Goal: Task Accomplishment & Management: Complete application form

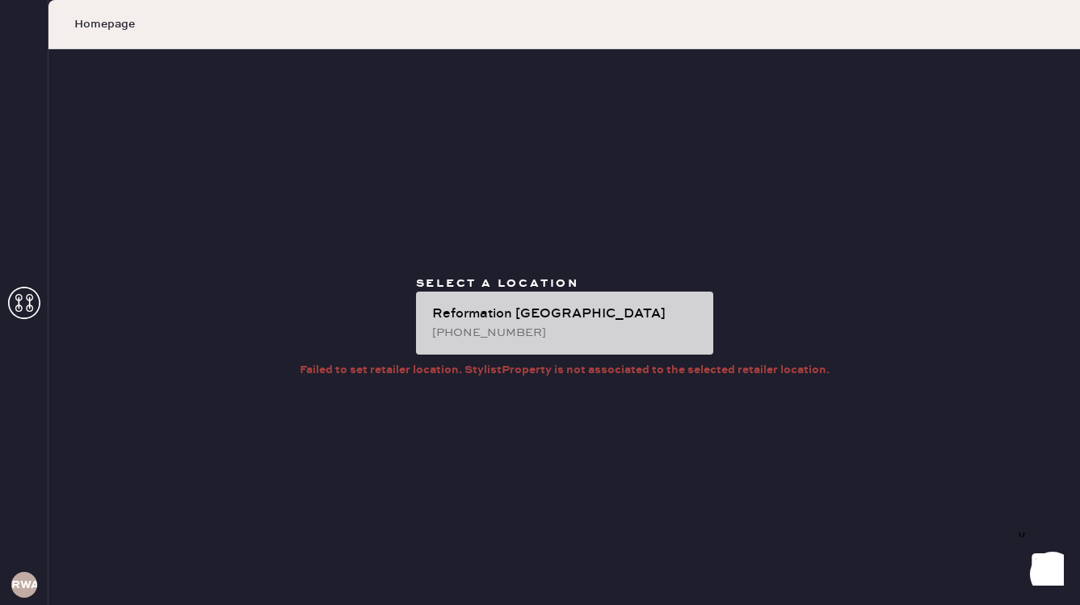
click at [586, 311] on div "Reformation [GEOGRAPHIC_DATA]" at bounding box center [566, 313] width 268 height 19
click at [584, 319] on div "Reformation [GEOGRAPHIC_DATA]" at bounding box center [566, 313] width 268 height 19
click at [577, 340] on div "[PHONE_NUMBER]" at bounding box center [566, 333] width 268 height 18
click at [496, 321] on div "Reformation [GEOGRAPHIC_DATA]" at bounding box center [566, 313] width 268 height 19
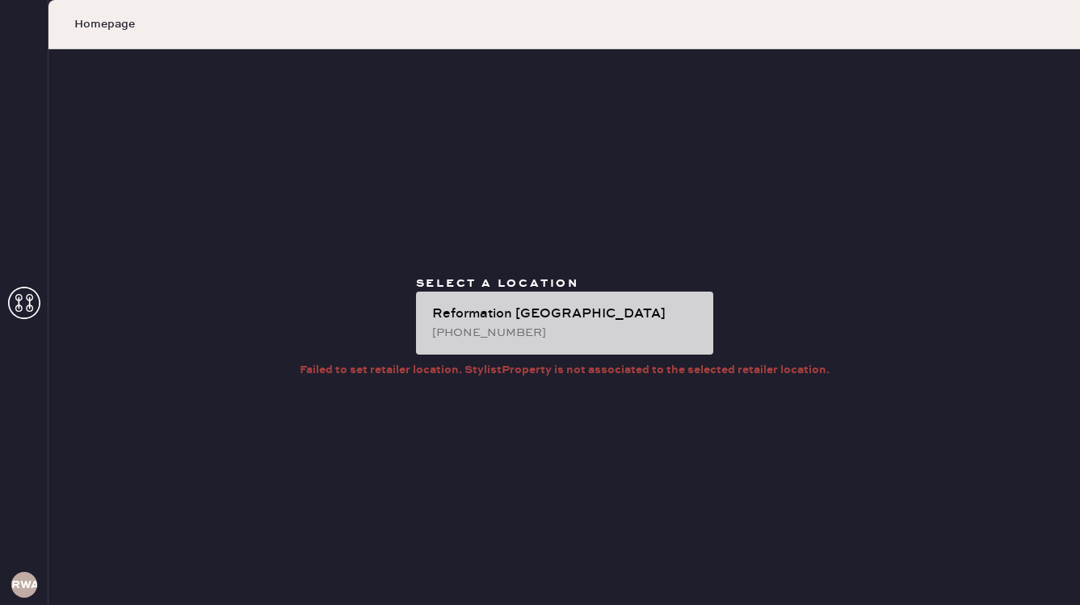
click at [496, 317] on div "Reformation [GEOGRAPHIC_DATA]" at bounding box center [566, 313] width 268 height 19
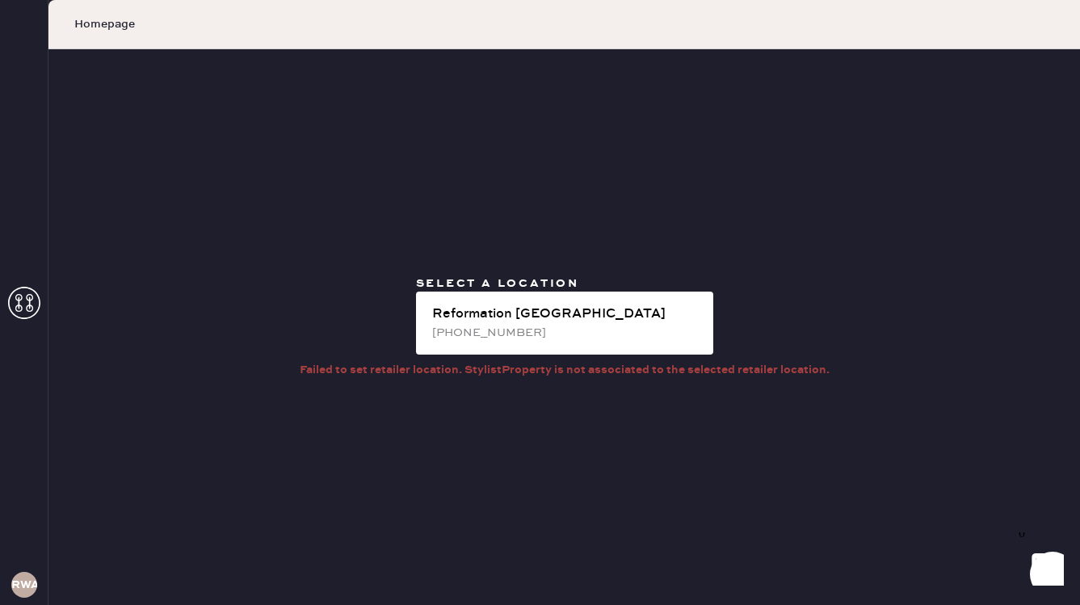
click at [18, 308] on icon at bounding box center [24, 303] width 32 height 32
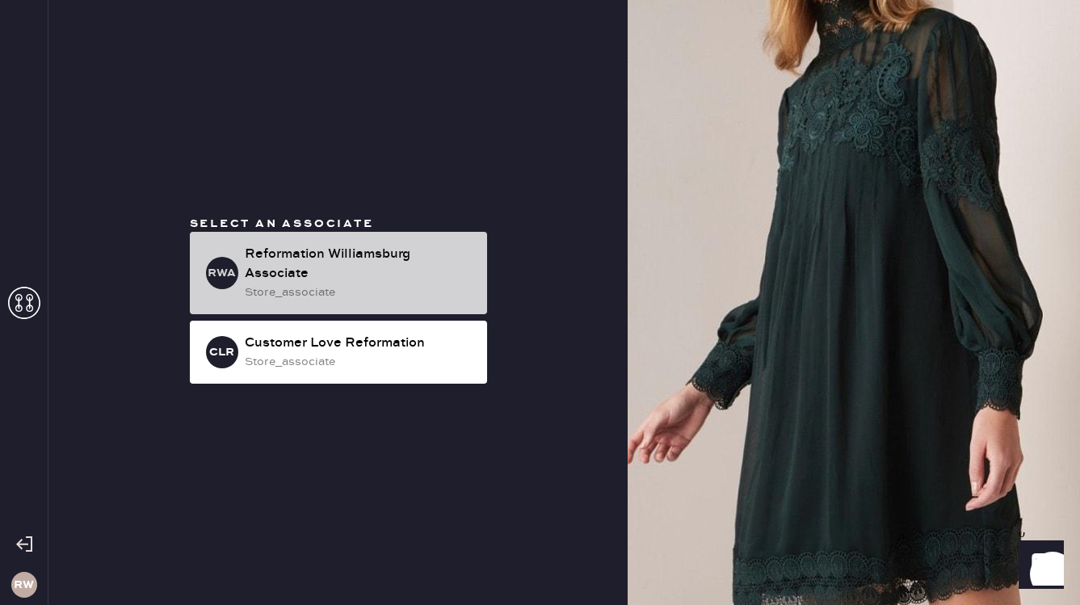
click at [261, 284] on div "store_associate" at bounding box center [359, 292] width 229 height 18
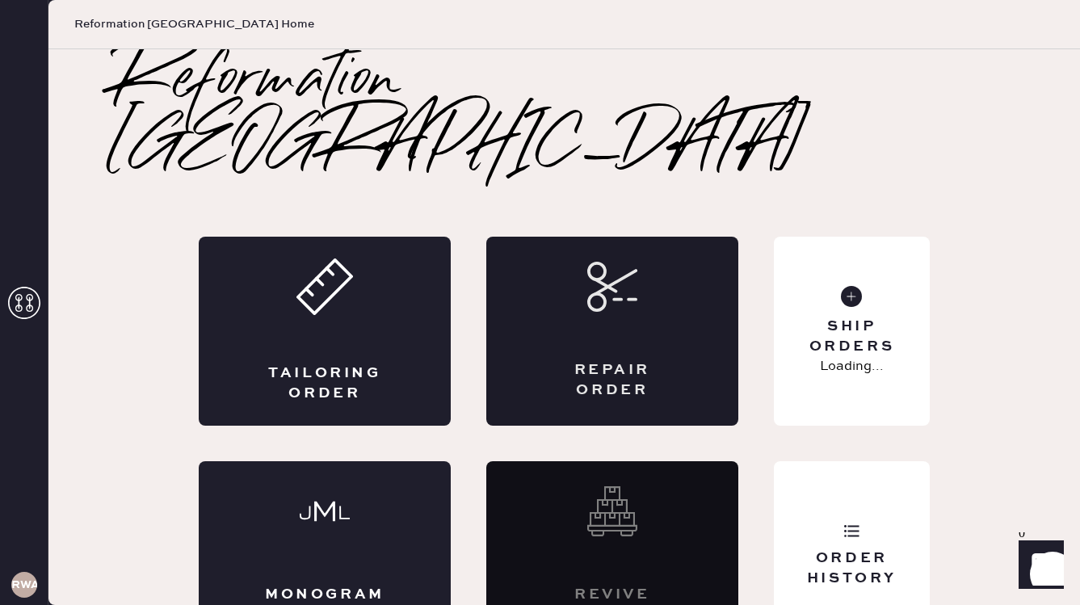
click at [505, 319] on div "Repair Order" at bounding box center [612, 331] width 252 height 189
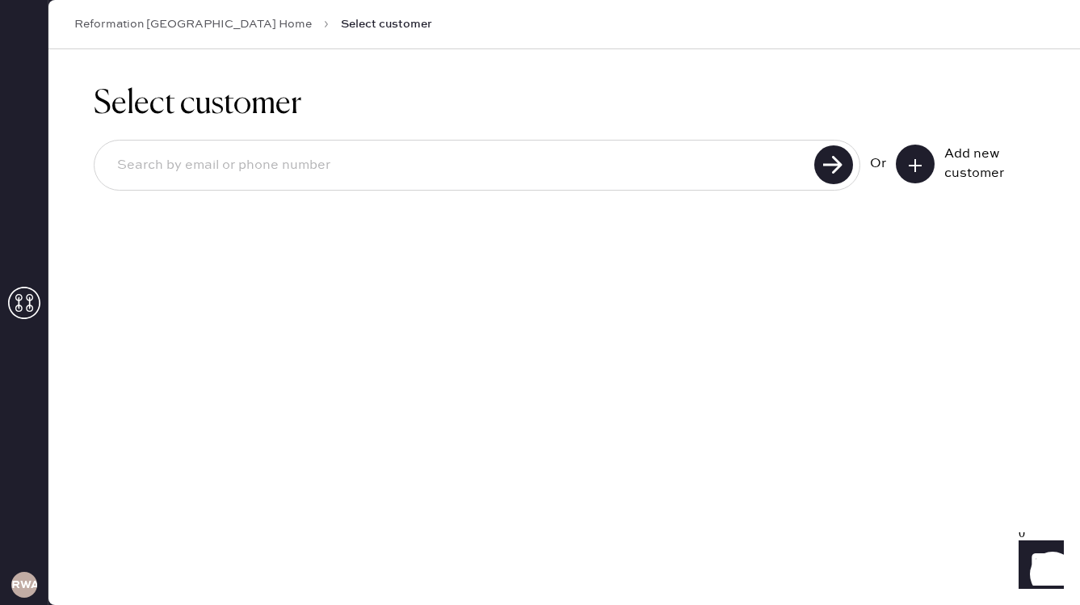
click at [559, 173] on input at bounding box center [456, 165] width 705 height 37
click at [912, 162] on icon at bounding box center [915, 165] width 16 height 16
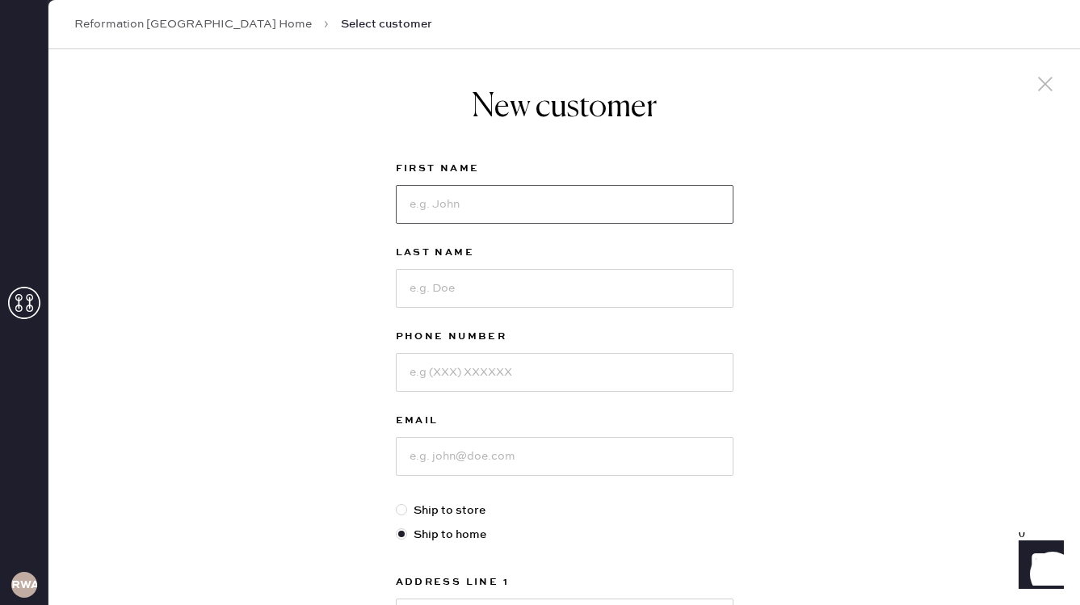
click at [612, 193] on input at bounding box center [565, 204] width 338 height 39
type input "Soheyla"
click at [605, 281] on input at bounding box center [565, 288] width 338 height 39
type input "Escher"
click at [539, 374] on input at bounding box center [565, 372] width 338 height 39
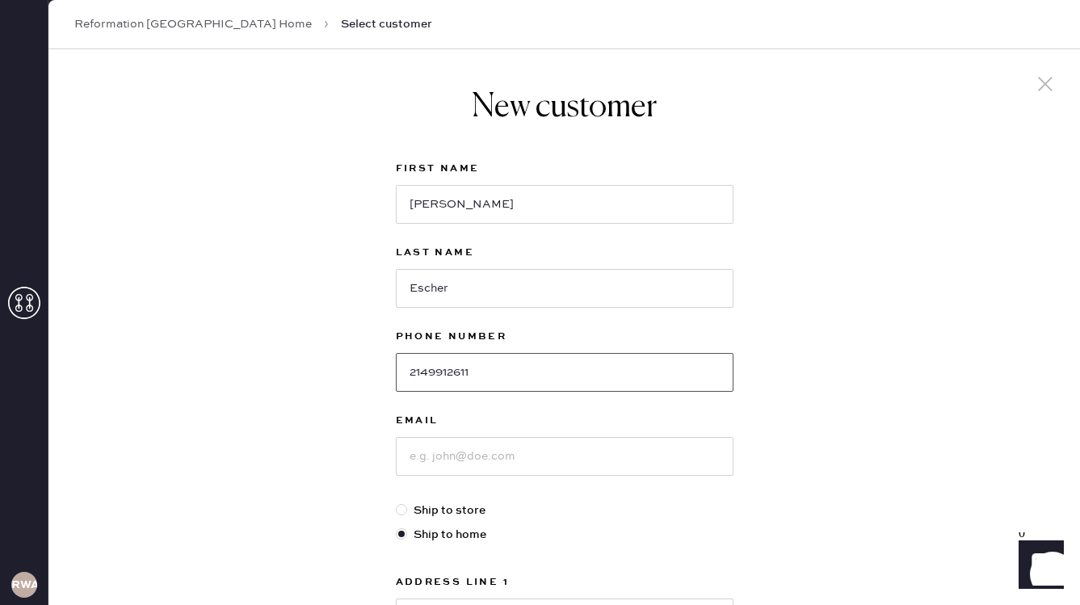
type input "2149912611"
click at [510, 467] on input at bounding box center [565, 456] width 338 height 39
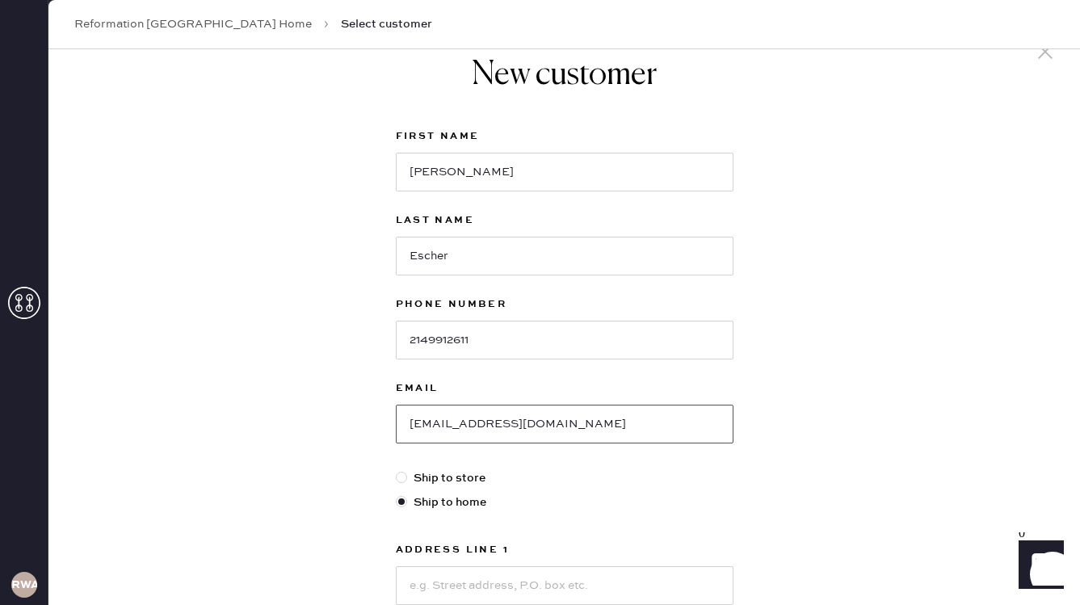
scroll to position [46, 0]
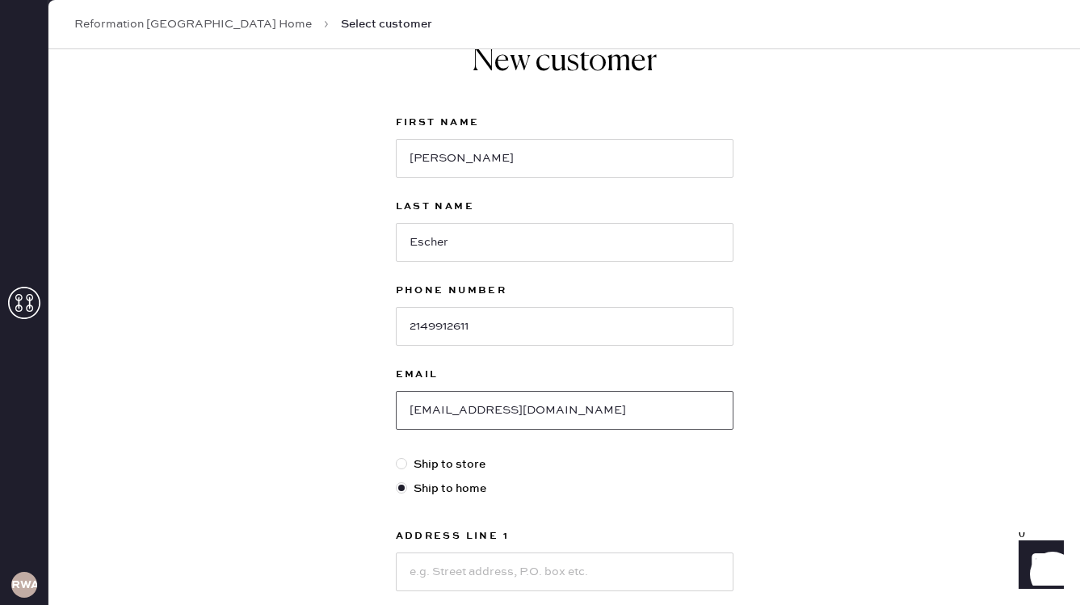
type input "eschers@mac.com"
click at [403, 465] on div at bounding box center [401, 463] width 11 height 11
click at [396, 456] on input "Ship to store" at bounding box center [396, 455] width 1 height 1
radio input "true"
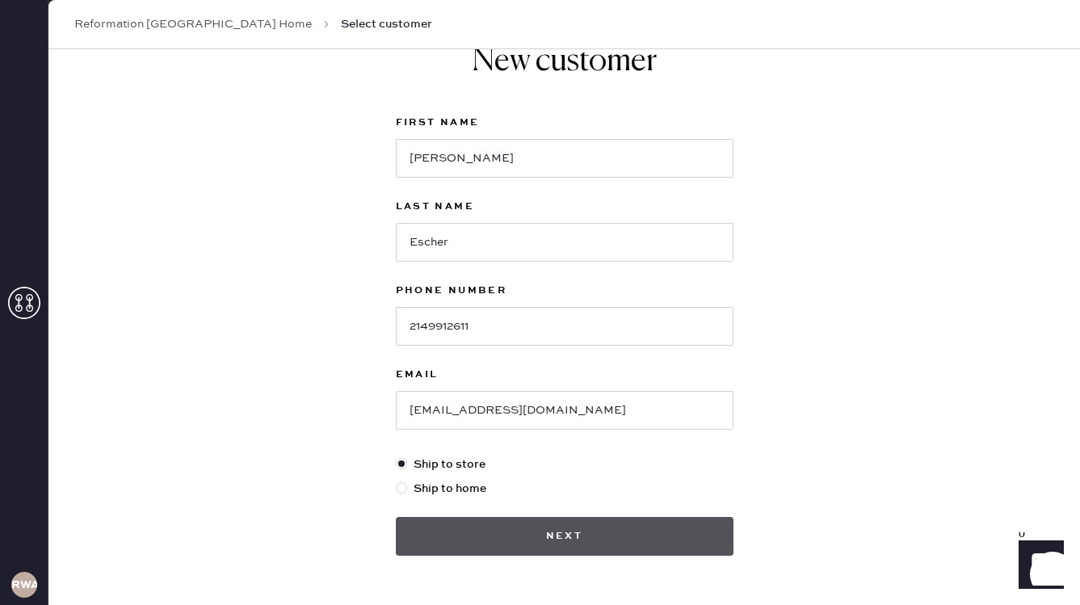
click at [597, 535] on button "Next" at bounding box center [565, 536] width 338 height 39
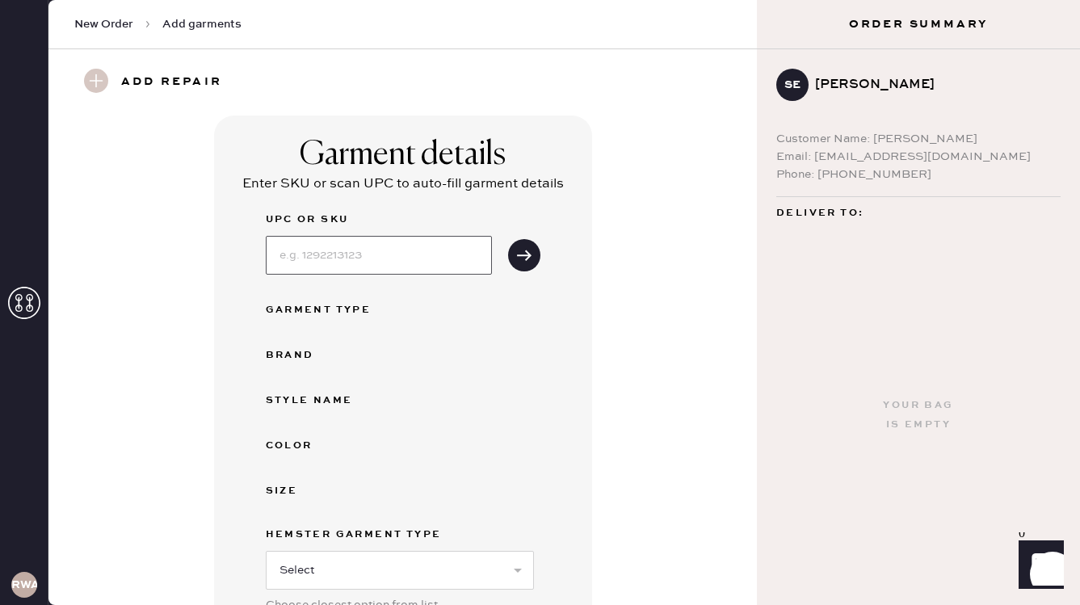
click at [434, 261] on input at bounding box center [379, 255] width 226 height 39
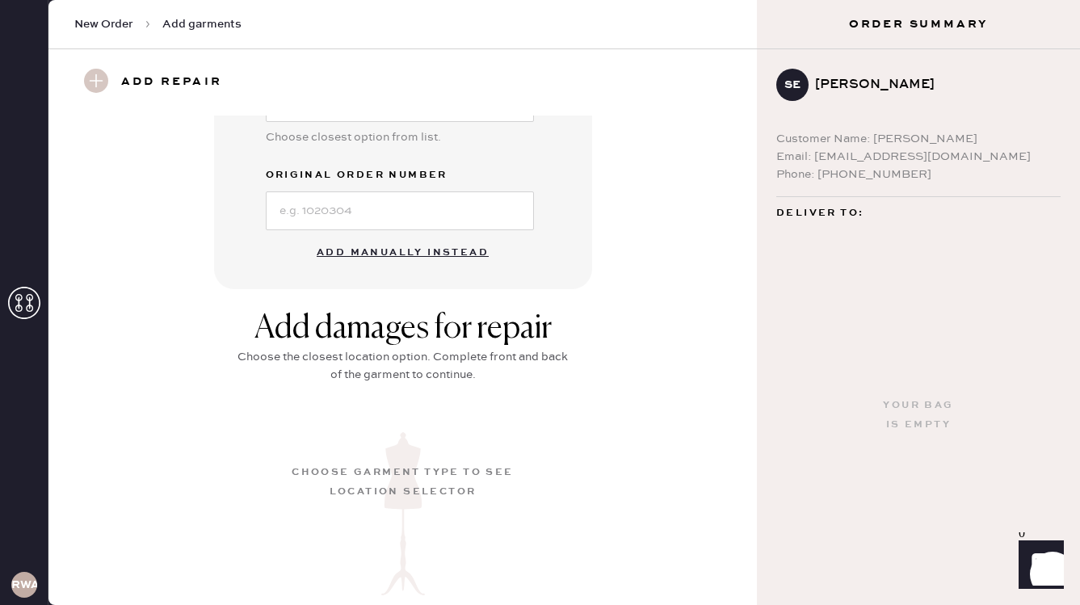
scroll to position [588, 0]
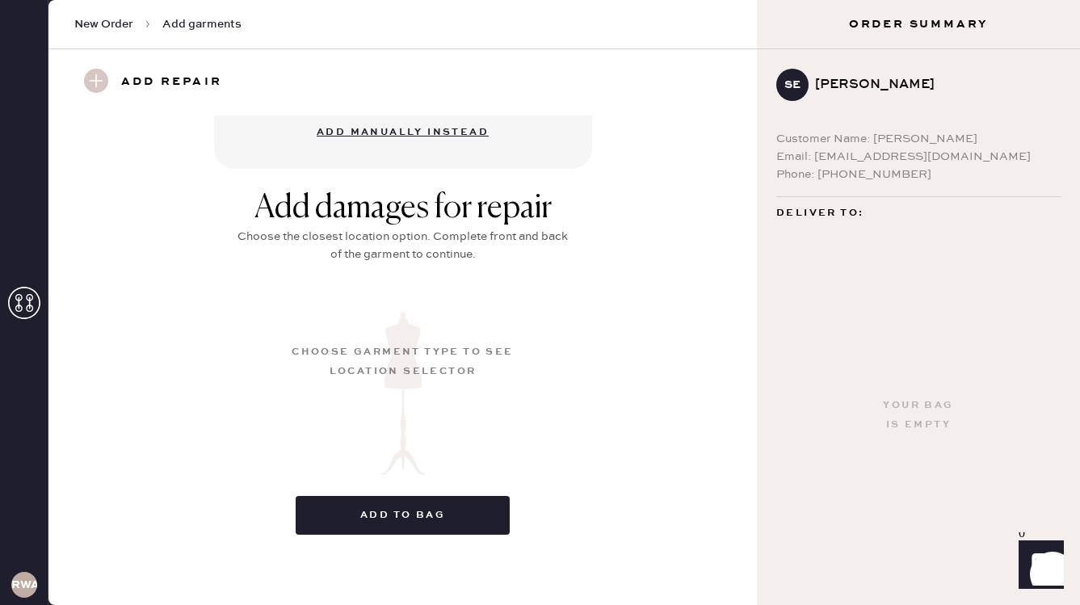
click at [539, 266] on div "Add damages for repair Choose the closest location option. Complete front and b…" at bounding box center [402, 238] width 339 height 99
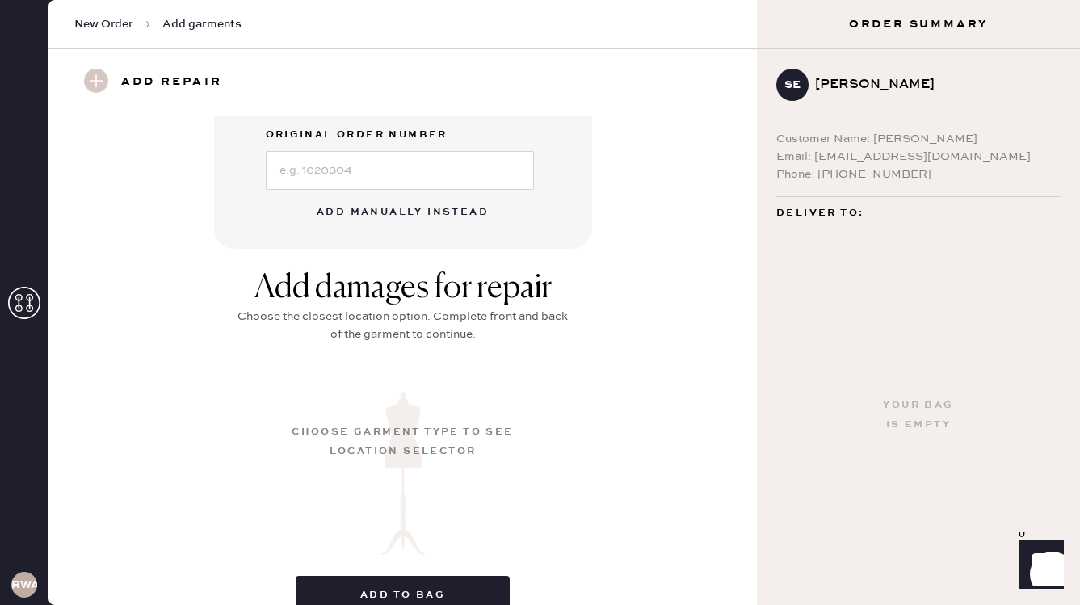
click at [454, 208] on button "Add manually instead" at bounding box center [402, 212] width 191 height 32
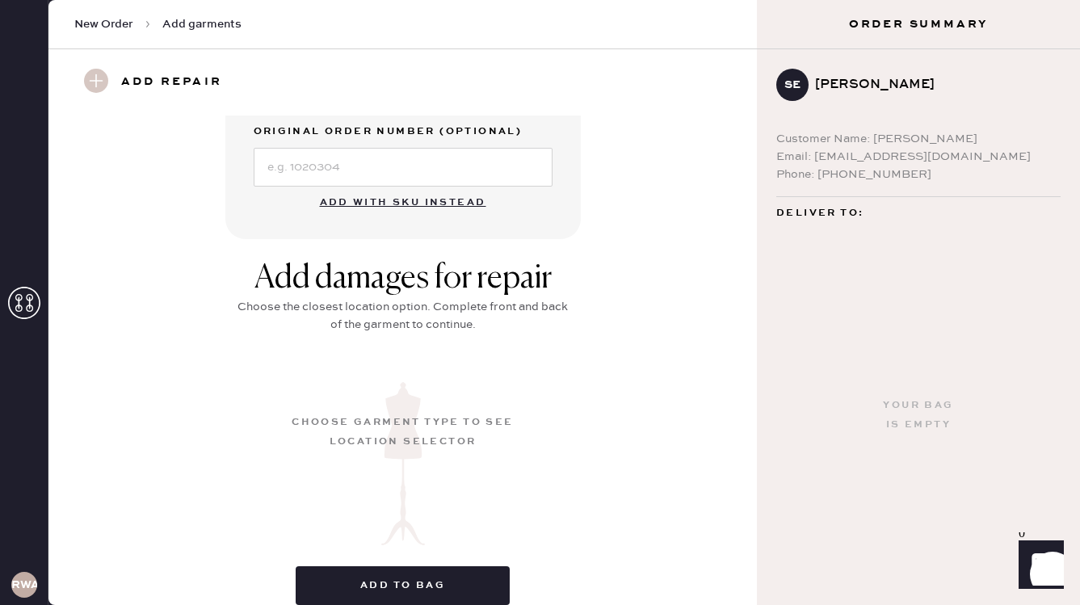
scroll to position [0, 0]
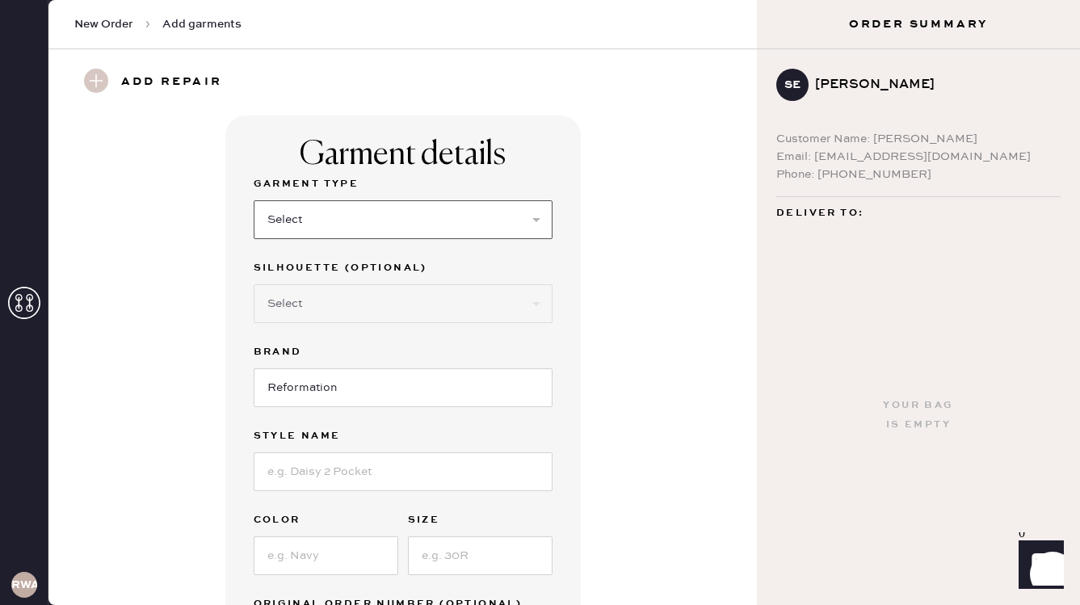
click at [446, 223] on select "Select Basic Skirt Jeans Leggings Pants Shorts Basic Sleeved Dress Basic Sleeve…" at bounding box center [403, 219] width 299 height 39
select select "6"
click at [254, 200] on select "Select Basic Skirt Jeans Leggings Pants Shorts Basic Sleeved Dress Basic Sleeve…" at bounding box center [403, 219] width 299 height 39
click at [398, 306] on select "Select Maxi Dress Midi Dress Mini Dress Other" at bounding box center [403, 303] width 299 height 39
select select "37"
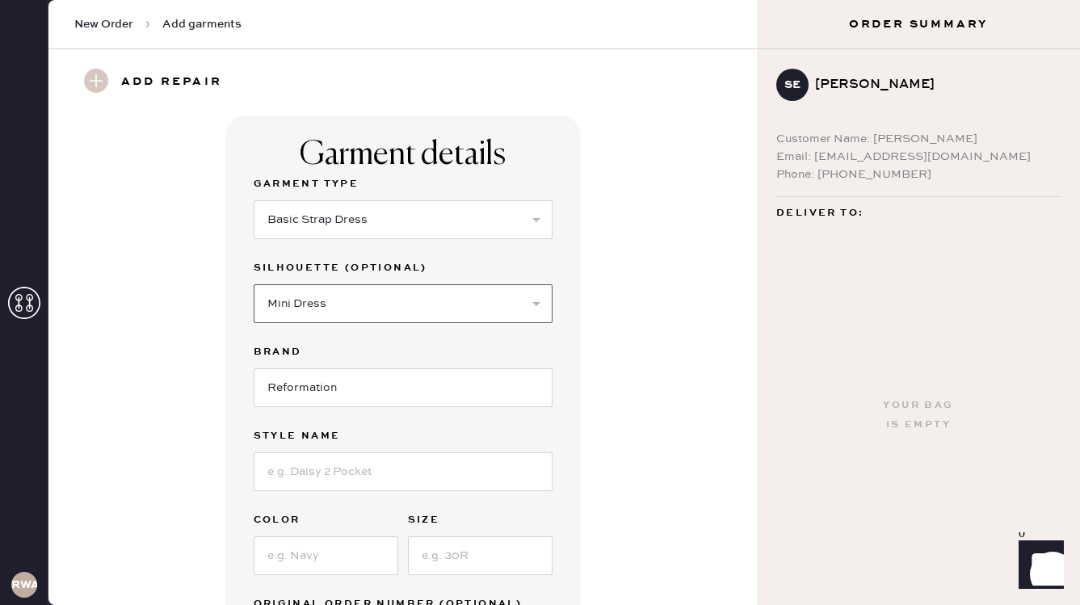
click at [254, 284] on select "Select Maxi Dress Midi Dress Mini Dress Other" at bounding box center [403, 303] width 299 height 39
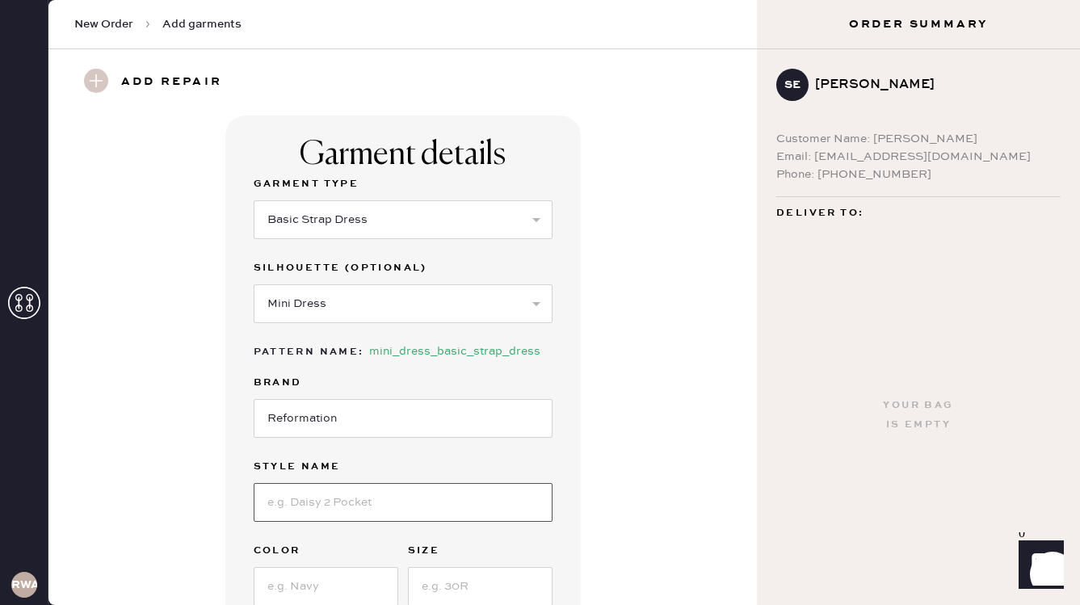
click at [383, 510] on input at bounding box center [403, 502] width 299 height 39
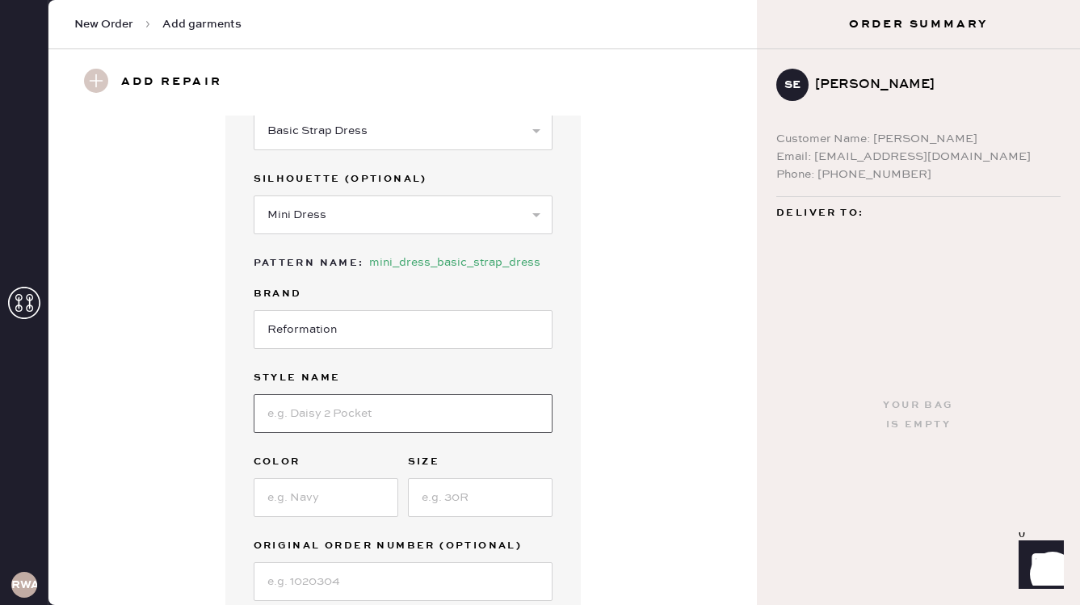
scroll to position [57, 0]
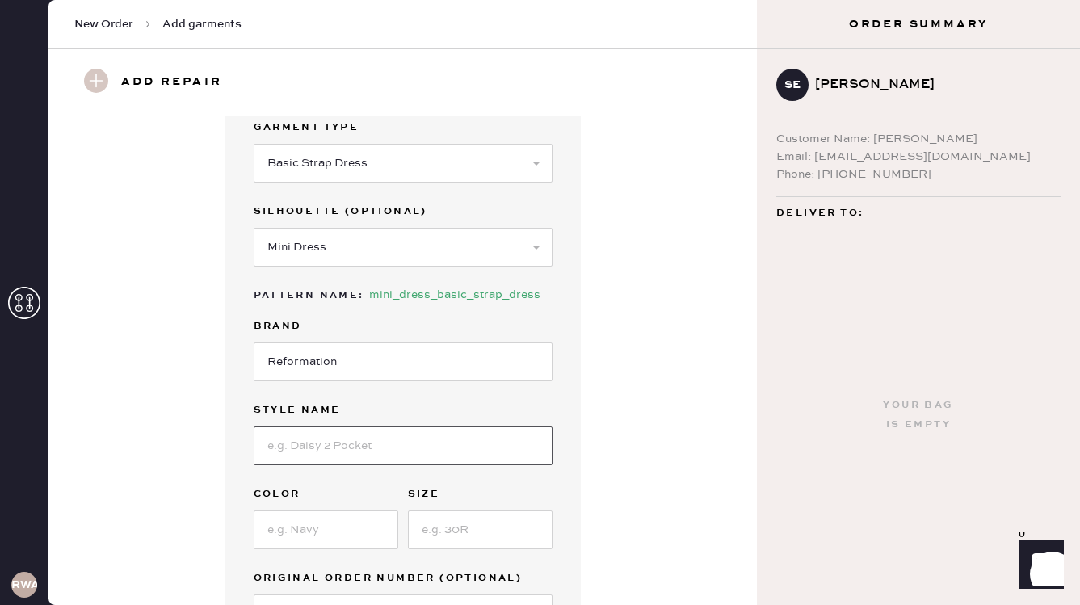
click at [287, 444] on input at bounding box center [403, 445] width 299 height 39
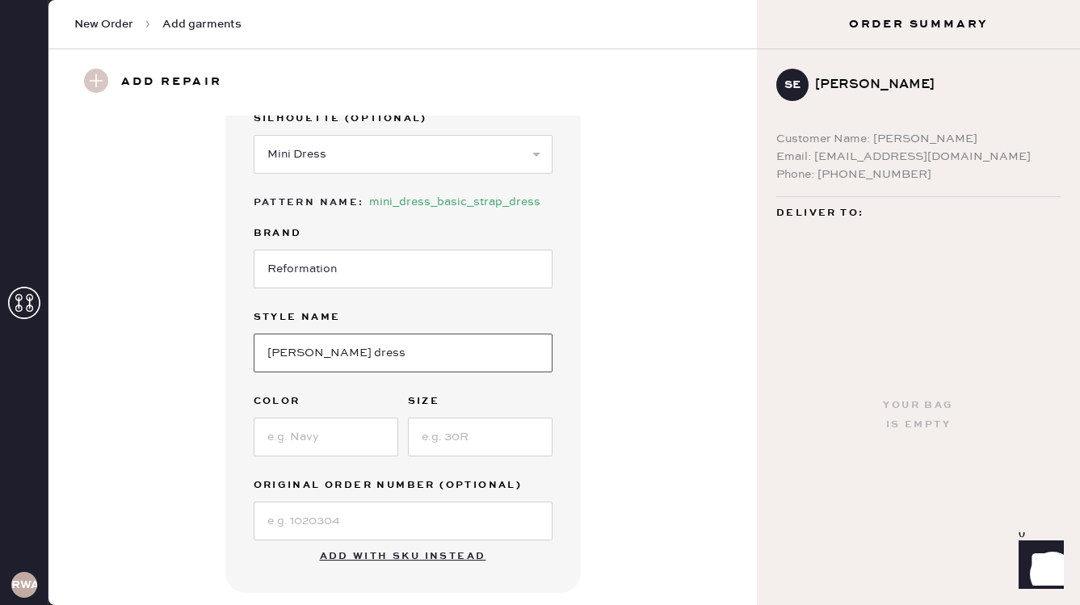
scroll to position [165, 0]
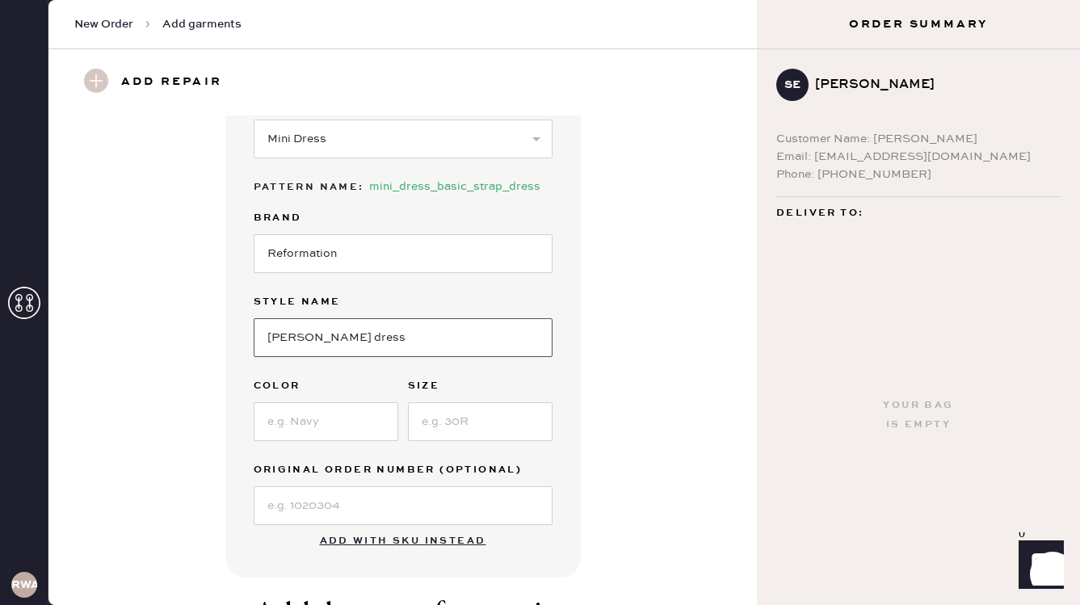
type input "Iryna dress"
click at [312, 502] on input at bounding box center [403, 505] width 299 height 39
type input "S"
click at [309, 421] on input at bounding box center [326, 421] width 145 height 39
type input "Black"
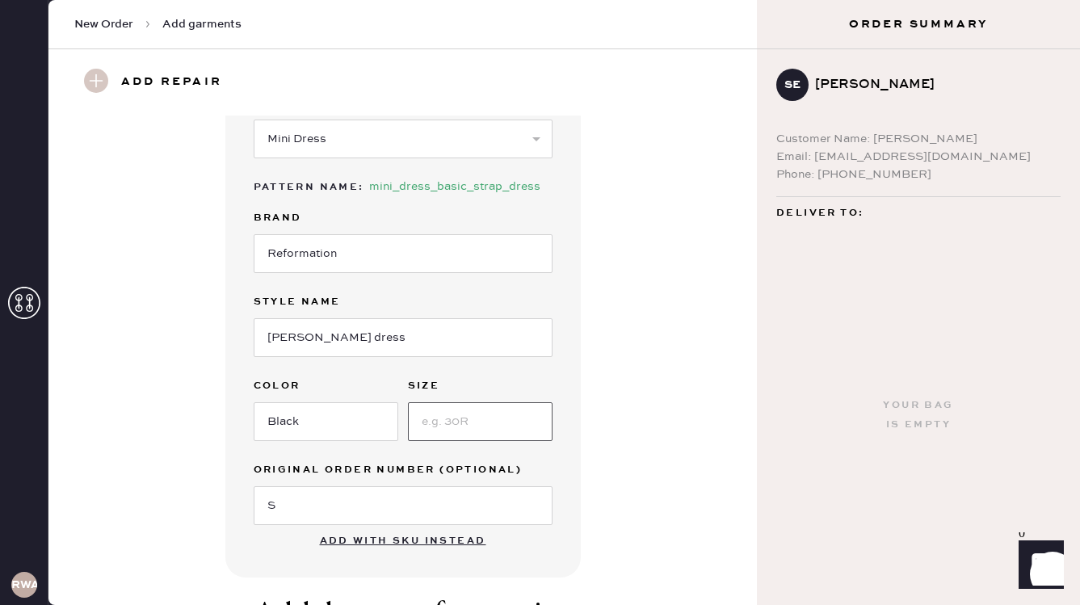
click at [462, 421] on input at bounding box center [480, 421] width 145 height 39
type input "4"
click at [414, 501] on input "S" at bounding box center [403, 505] width 299 height 39
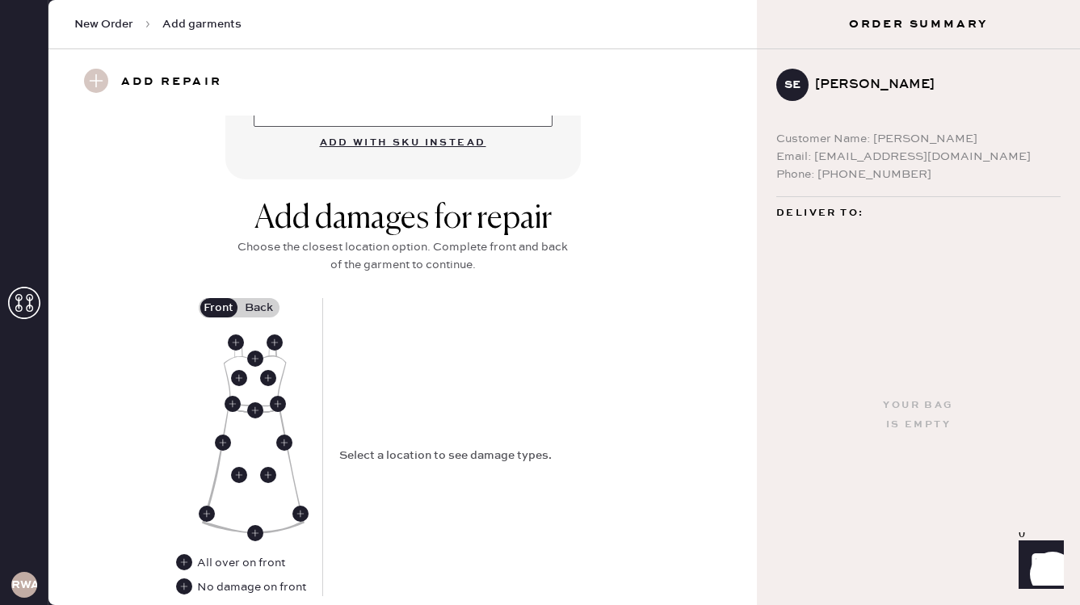
scroll to position [564, 0]
type input "S29736261"
click at [283, 439] on use at bounding box center [284, 442] width 16 height 16
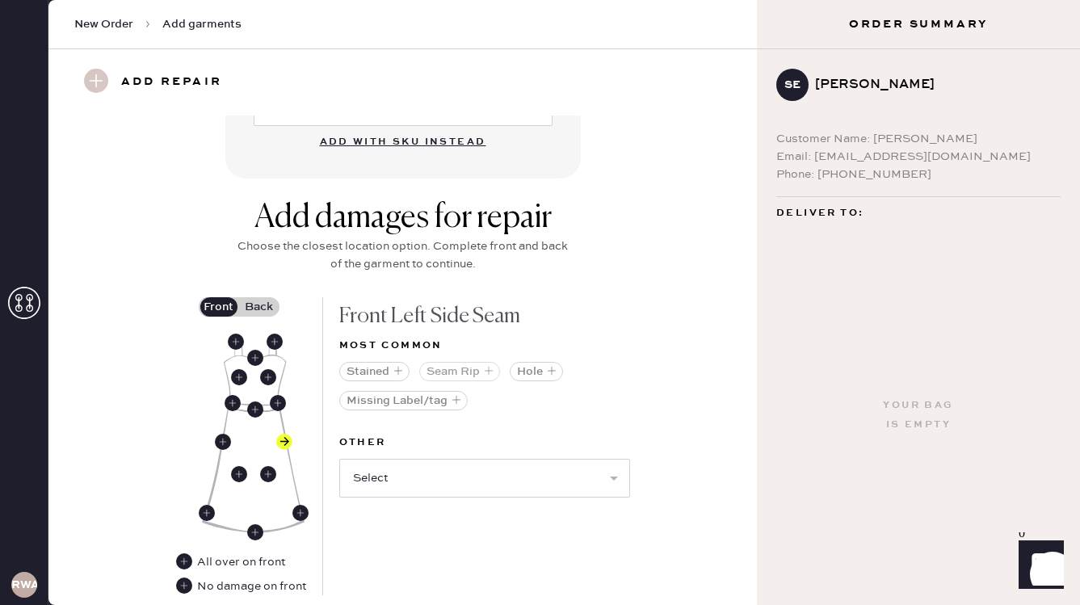
click at [472, 368] on button "Seam Rip" at bounding box center [459, 371] width 81 height 19
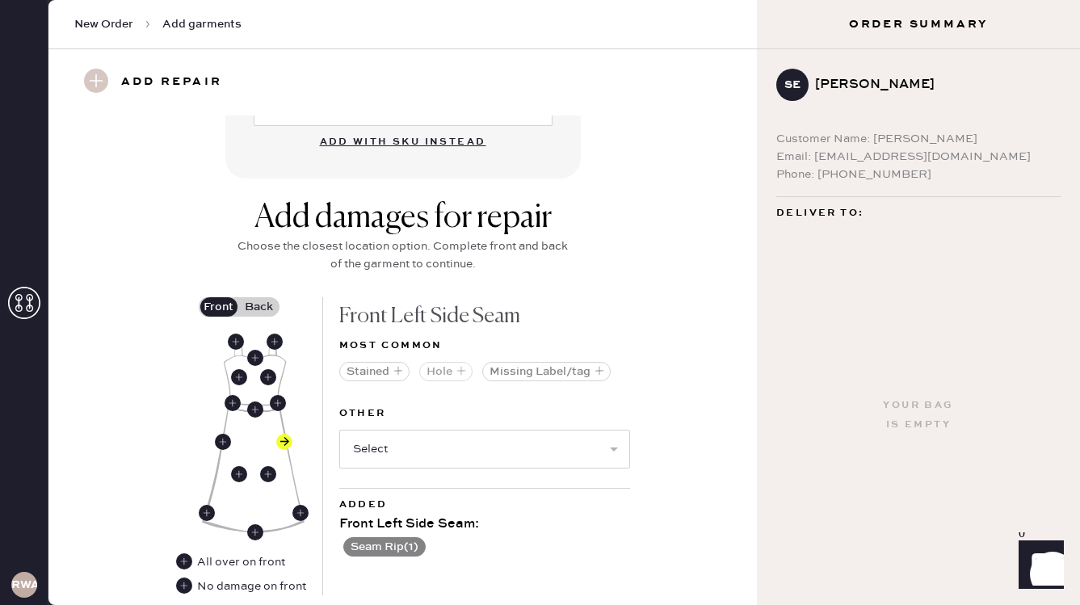
click at [443, 370] on button "Hole" at bounding box center [445, 371] width 53 height 19
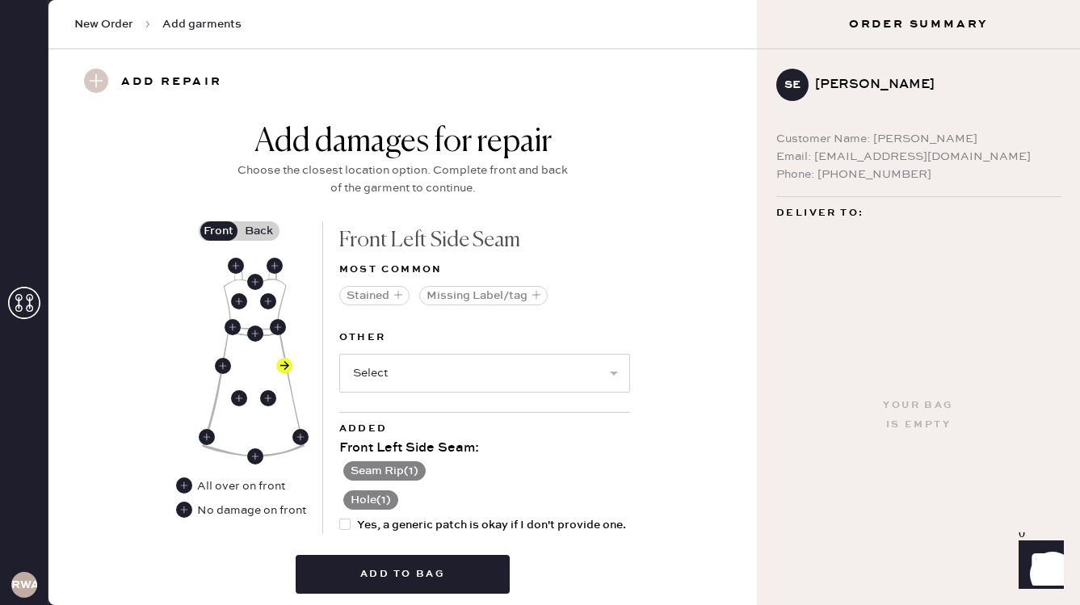
scroll to position [647, 0]
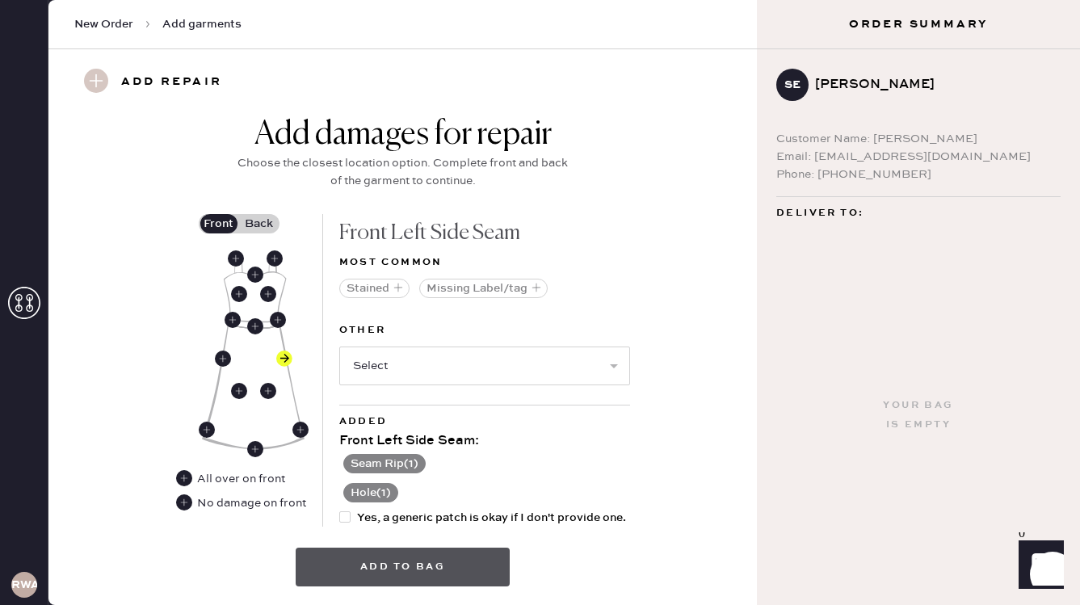
click at [414, 564] on button "Add to bag" at bounding box center [403, 566] width 214 height 39
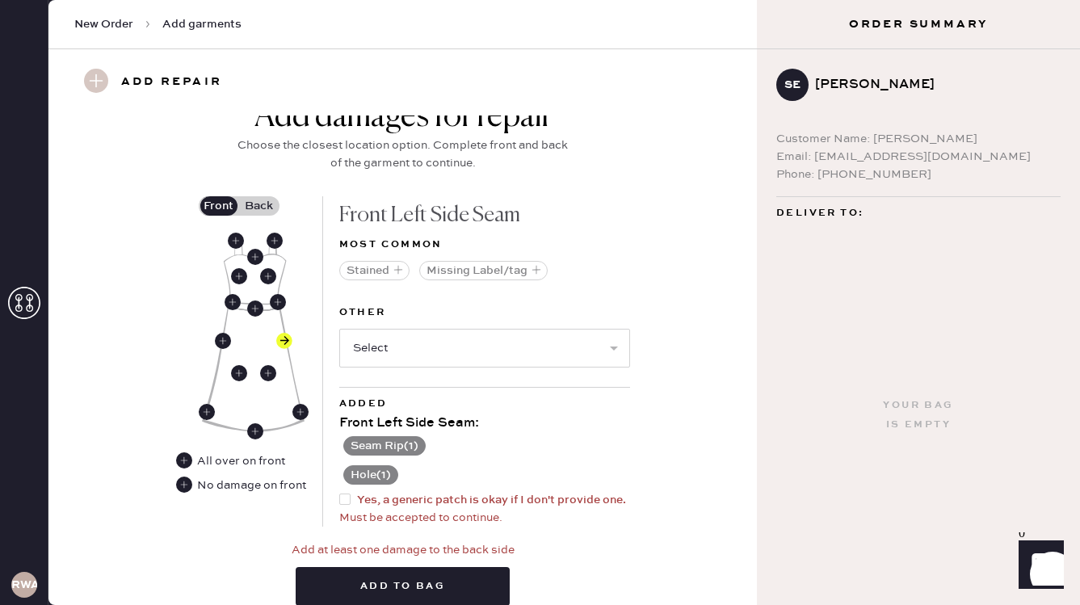
scroll to position [652, 0]
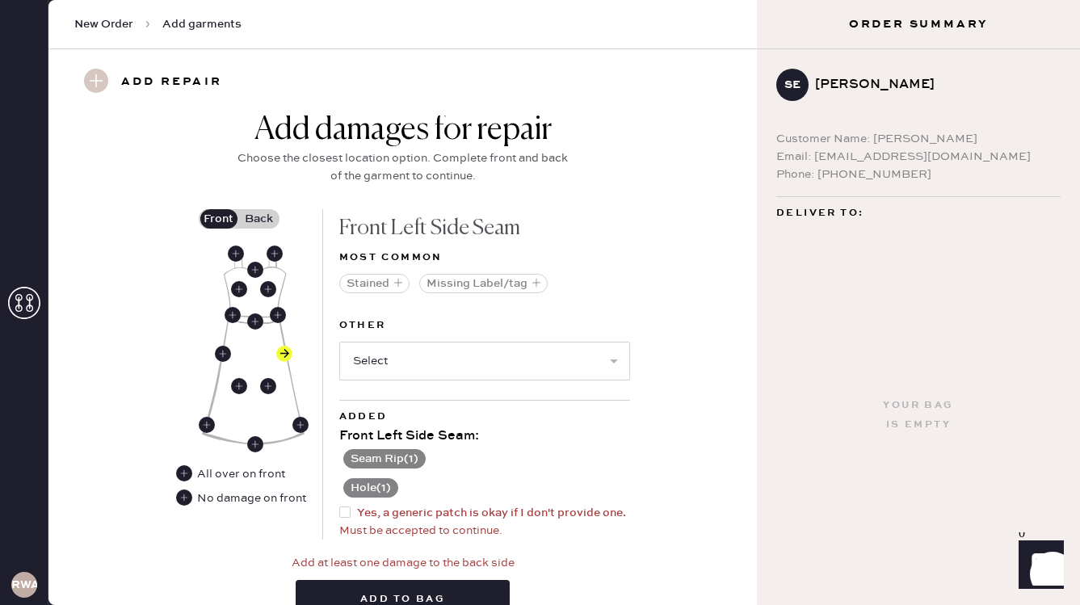
click at [270, 214] on label "Back" at bounding box center [259, 218] width 40 height 19
click at [259, 219] on input "Back" at bounding box center [259, 219] width 0 height 0
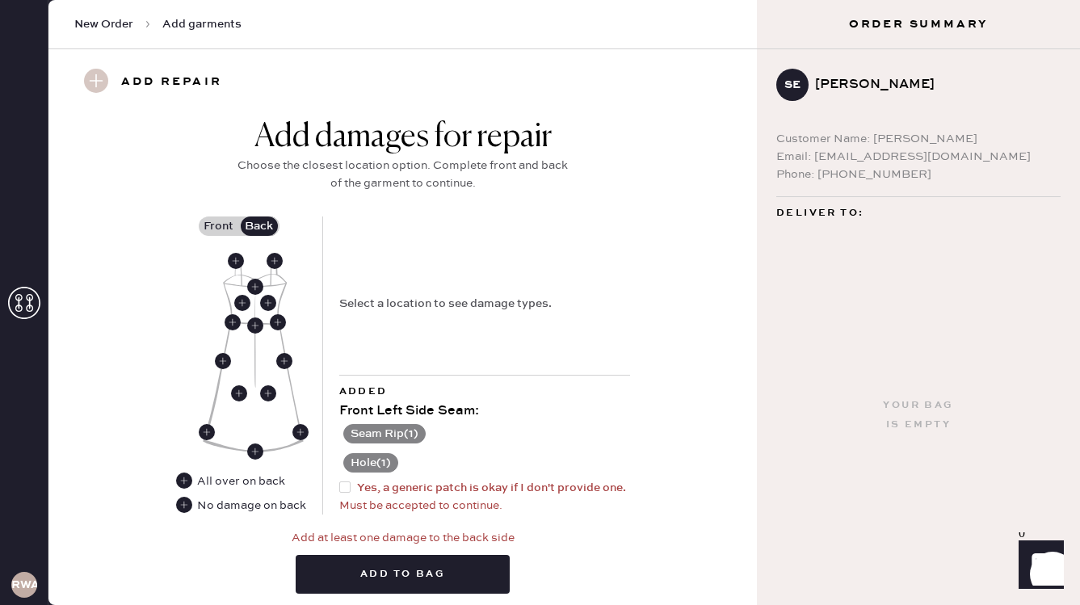
scroll to position [647, 0]
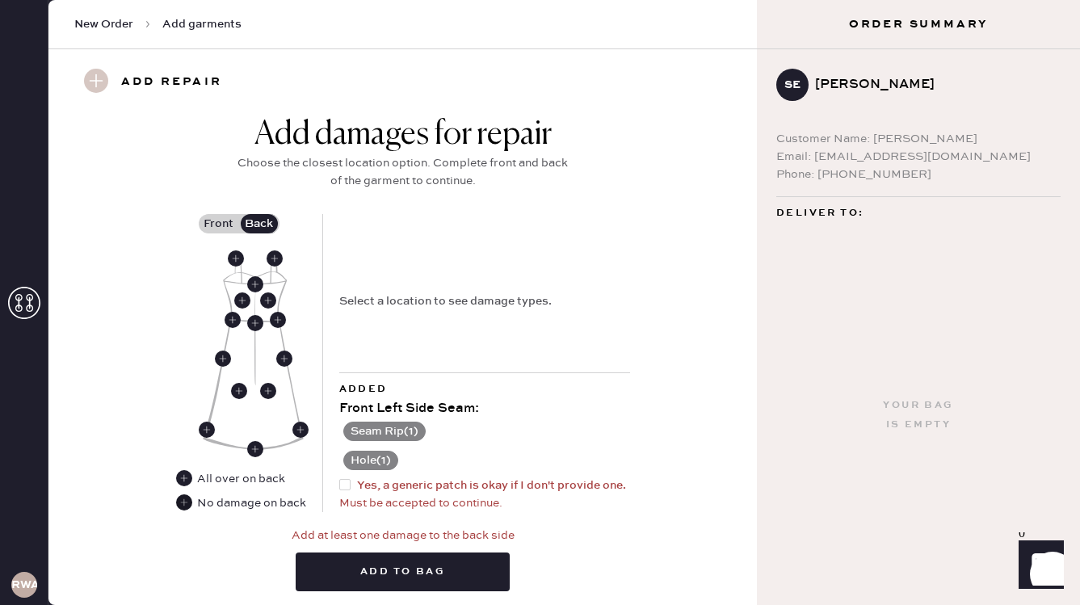
click at [184, 507] on use at bounding box center [184, 502] width 16 height 16
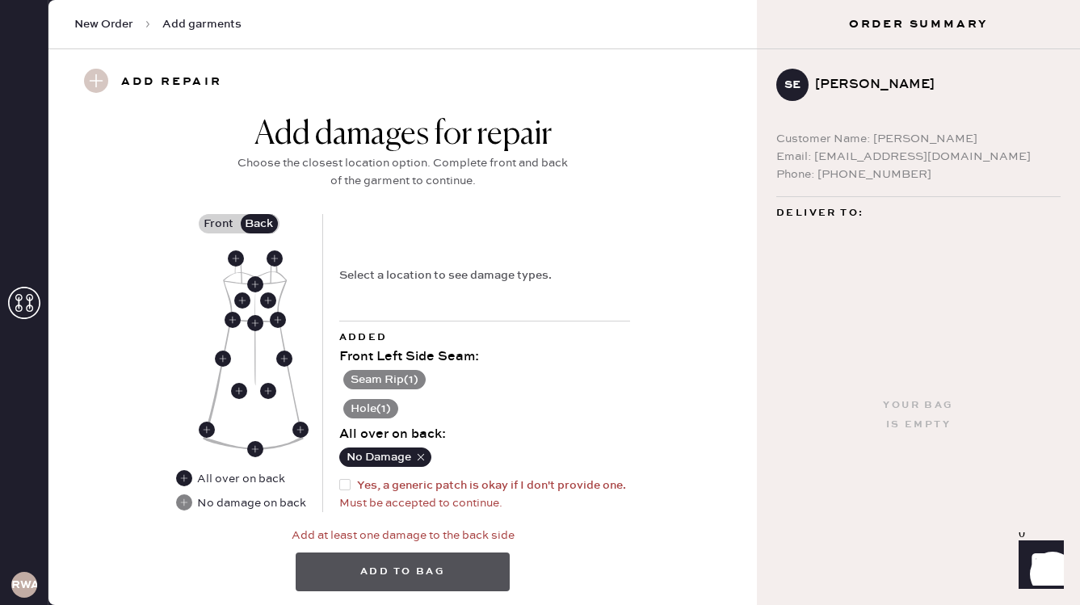
click at [466, 570] on button "Add to bag" at bounding box center [403, 571] width 214 height 39
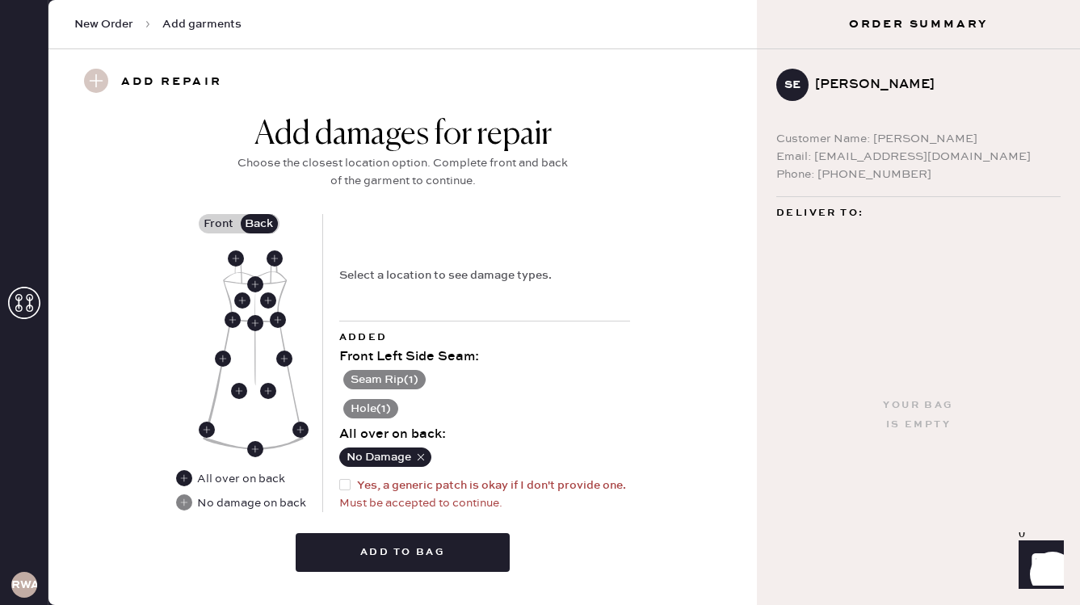
click at [339, 488] on div at bounding box center [348, 485] width 18 height 18
click at [339, 477] on input "Yes, a generic patch is okay if I don't provide one." at bounding box center [339, 476] width 1 height 1
checkbox input "true"
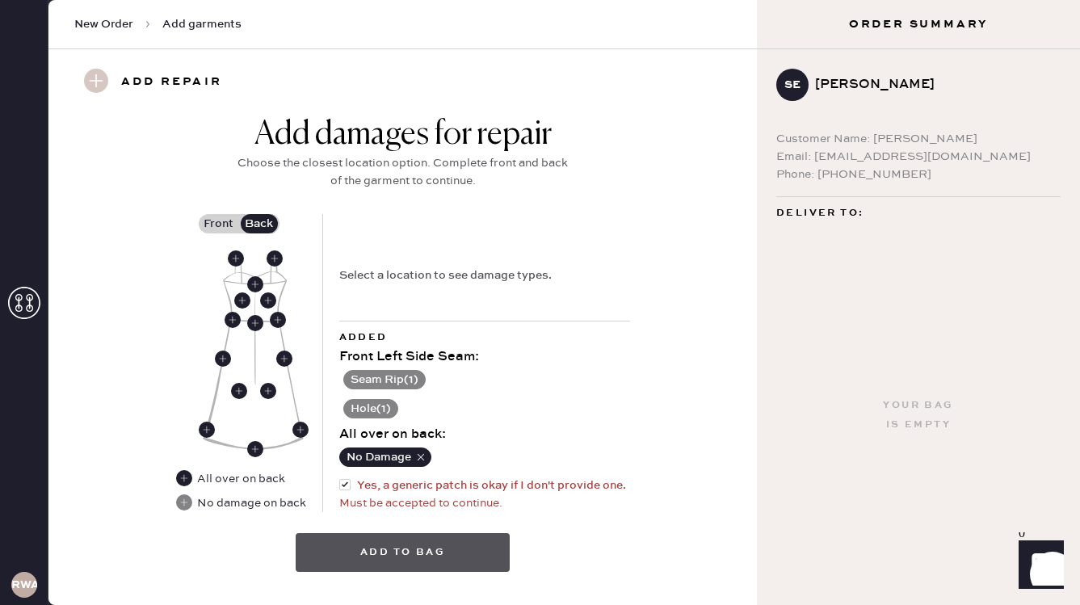
click at [346, 545] on button "Add to bag" at bounding box center [403, 552] width 214 height 39
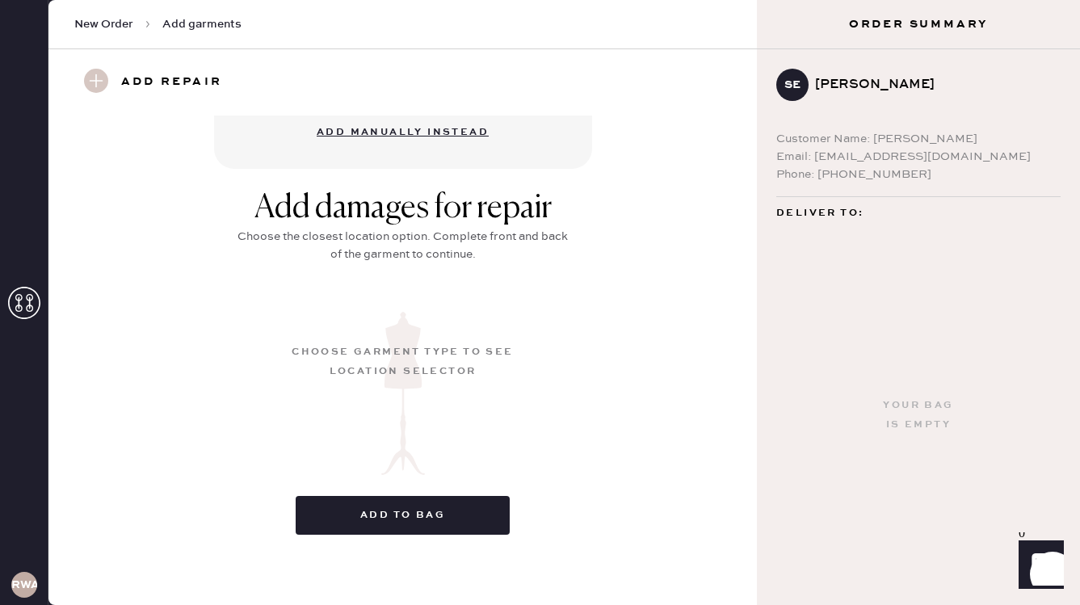
scroll to position [190, 0]
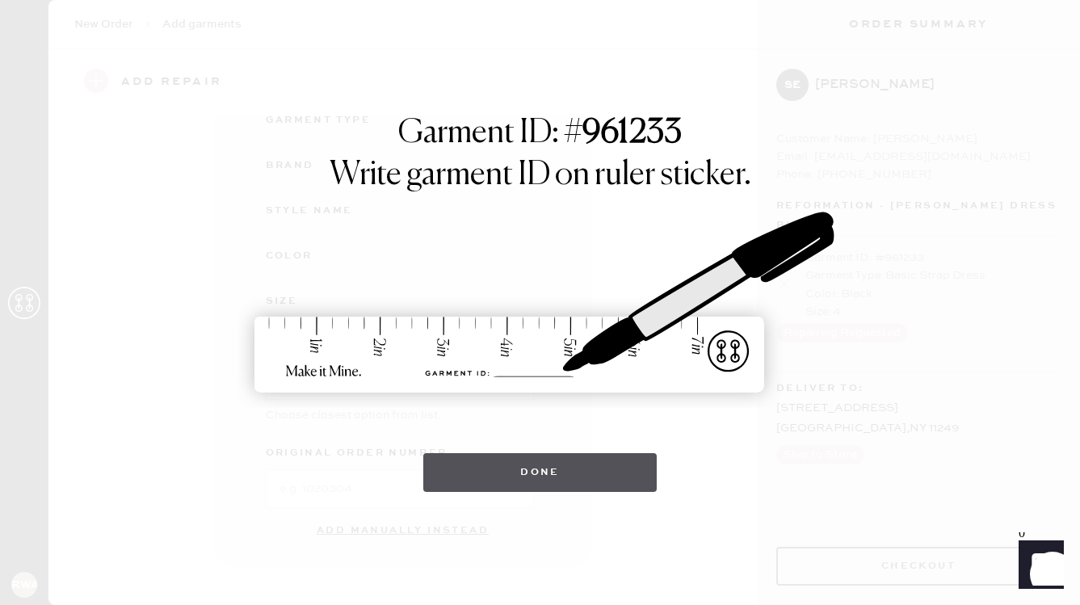
click at [533, 480] on button "Done" at bounding box center [539, 472] width 233 height 39
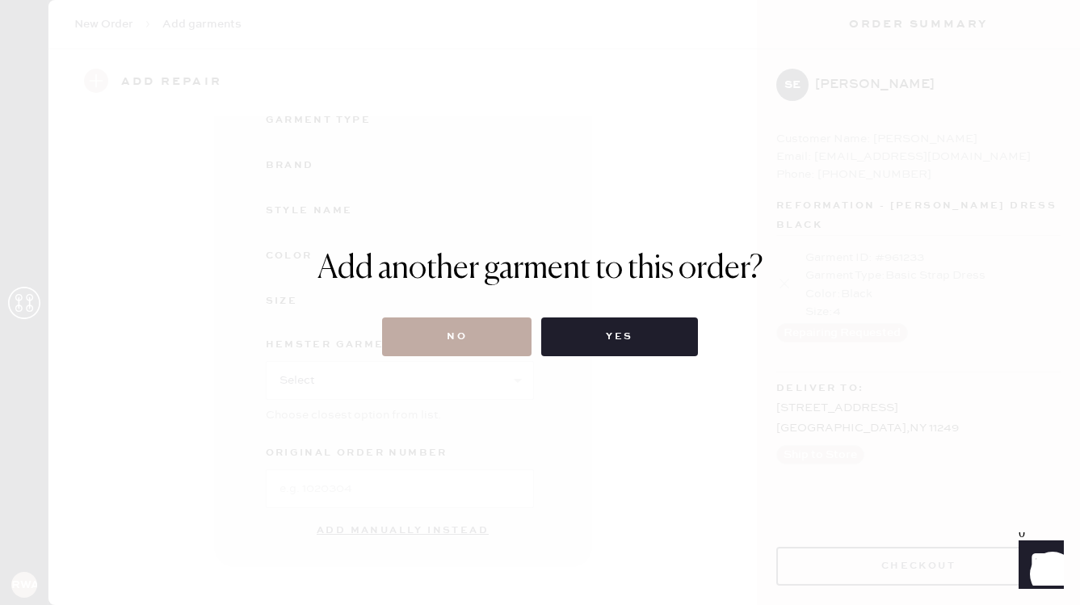
click at [494, 325] on button "No" at bounding box center [456, 336] width 149 height 39
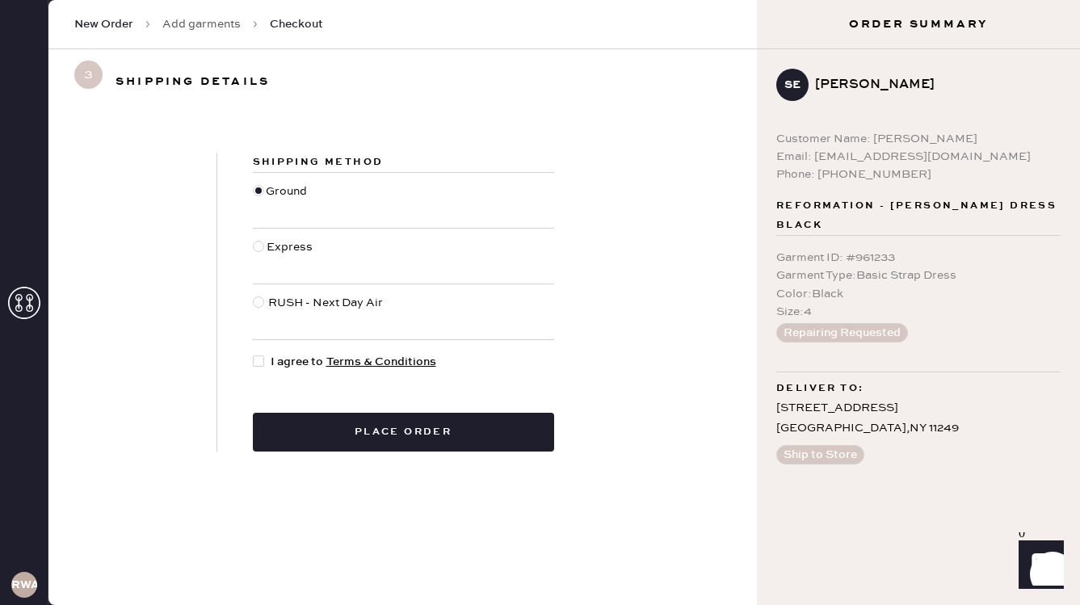
click at [255, 361] on div at bounding box center [258, 360] width 11 height 11
click at [254, 354] on input "I agree to Terms & Conditions" at bounding box center [253, 353] width 1 height 1
checkbox input "true"
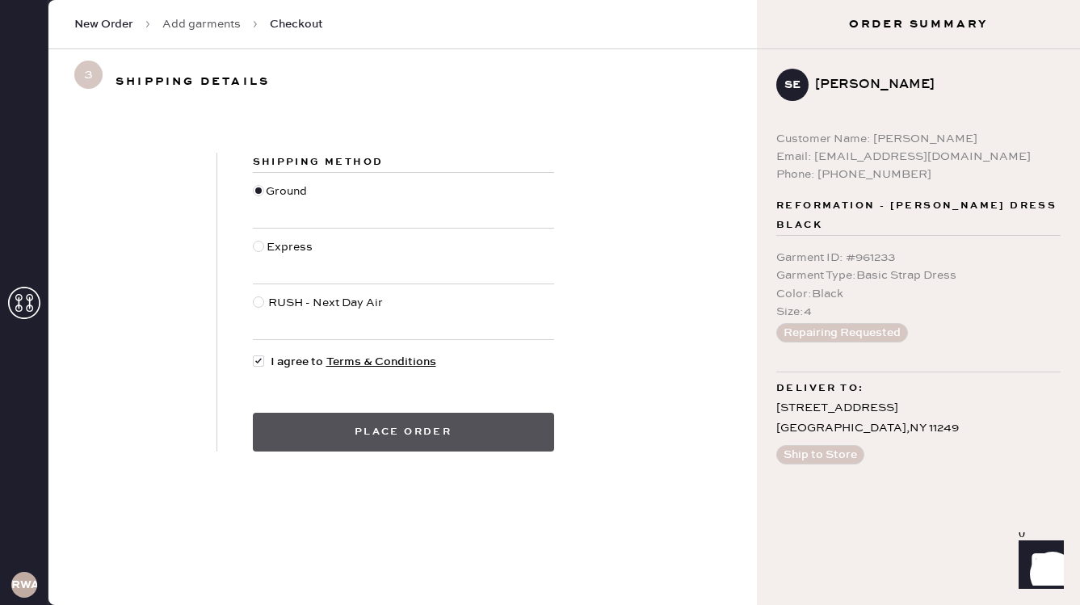
click at [326, 446] on button "Place order" at bounding box center [403, 432] width 301 height 39
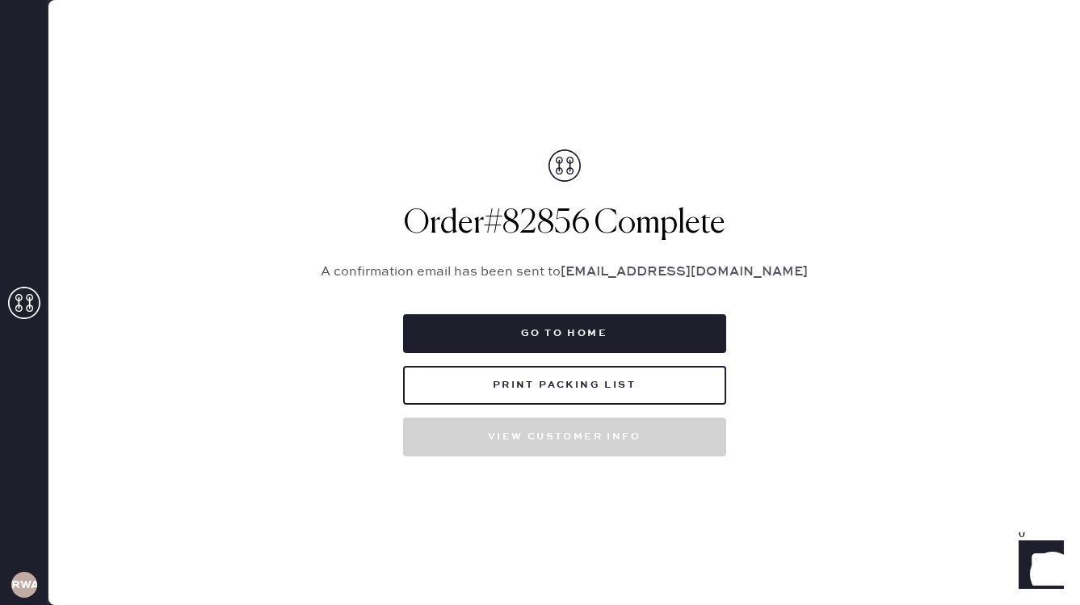
click at [326, 445] on div "Order # 82856 Complete A confirmation email has been sent to eschers@mac.com Go…" at bounding box center [564, 302] width 525 height 307
